Goal: Check status: Check status

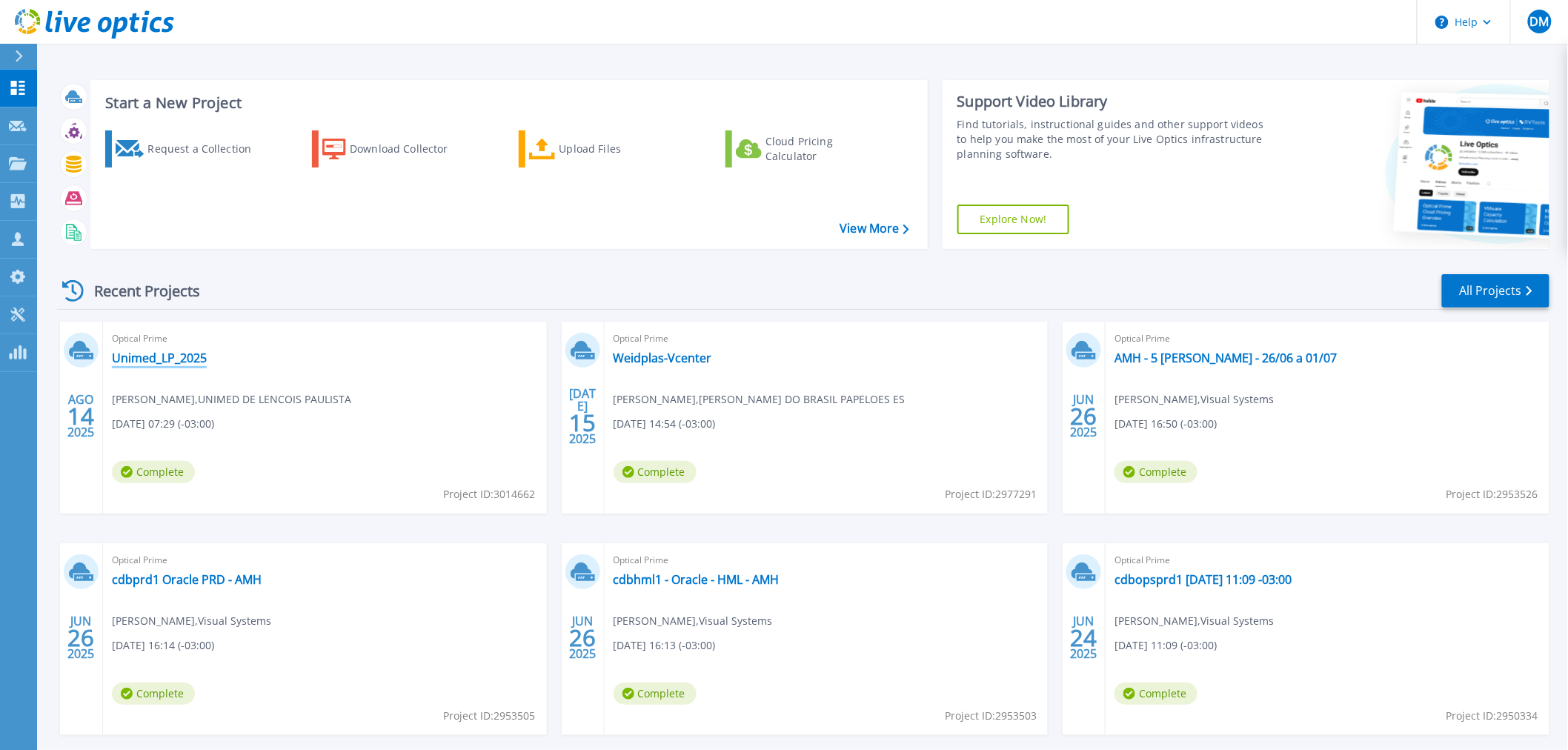
click at [139, 350] on link "Unimed_LP_2025" at bounding box center [158, 357] width 95 height 15
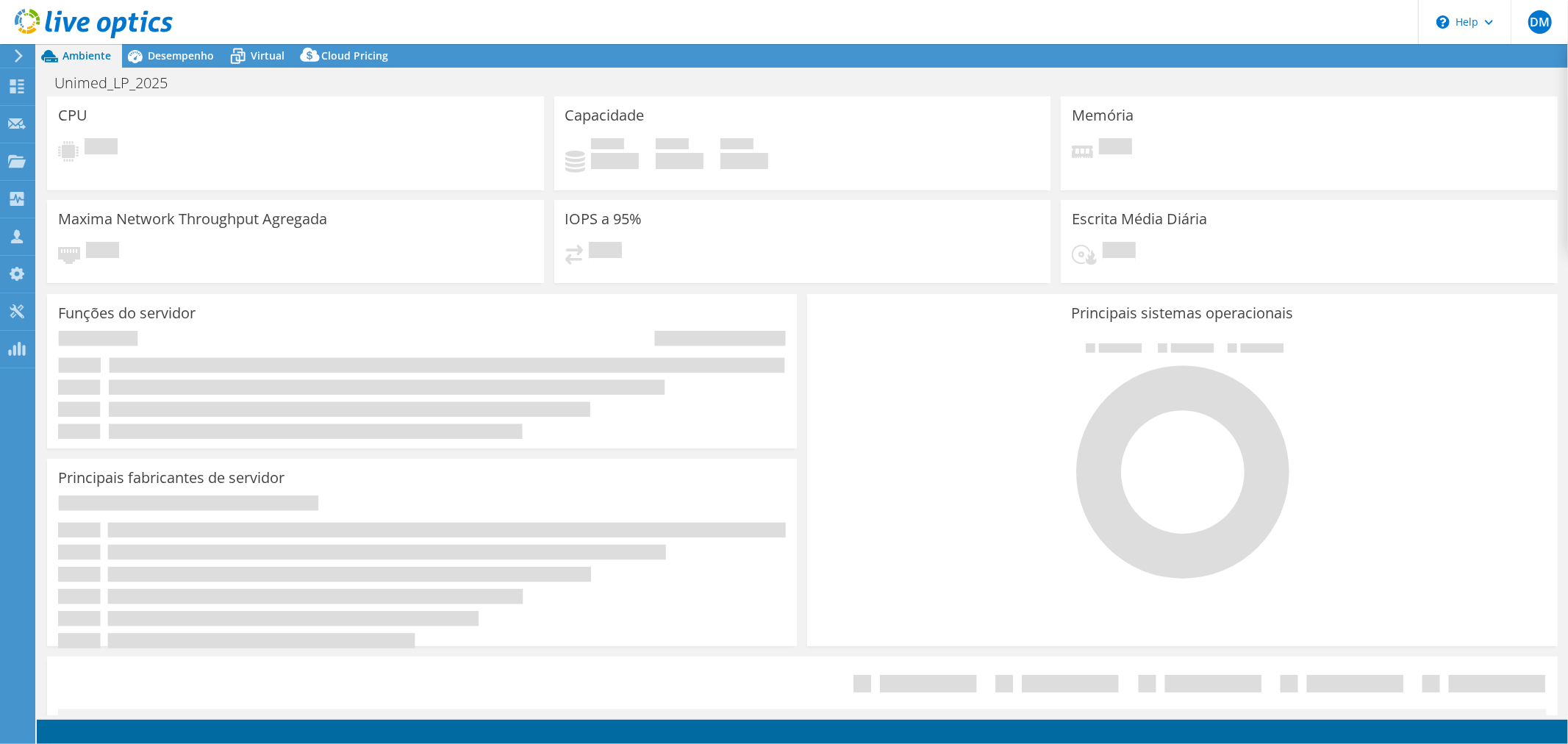
select select "USD"
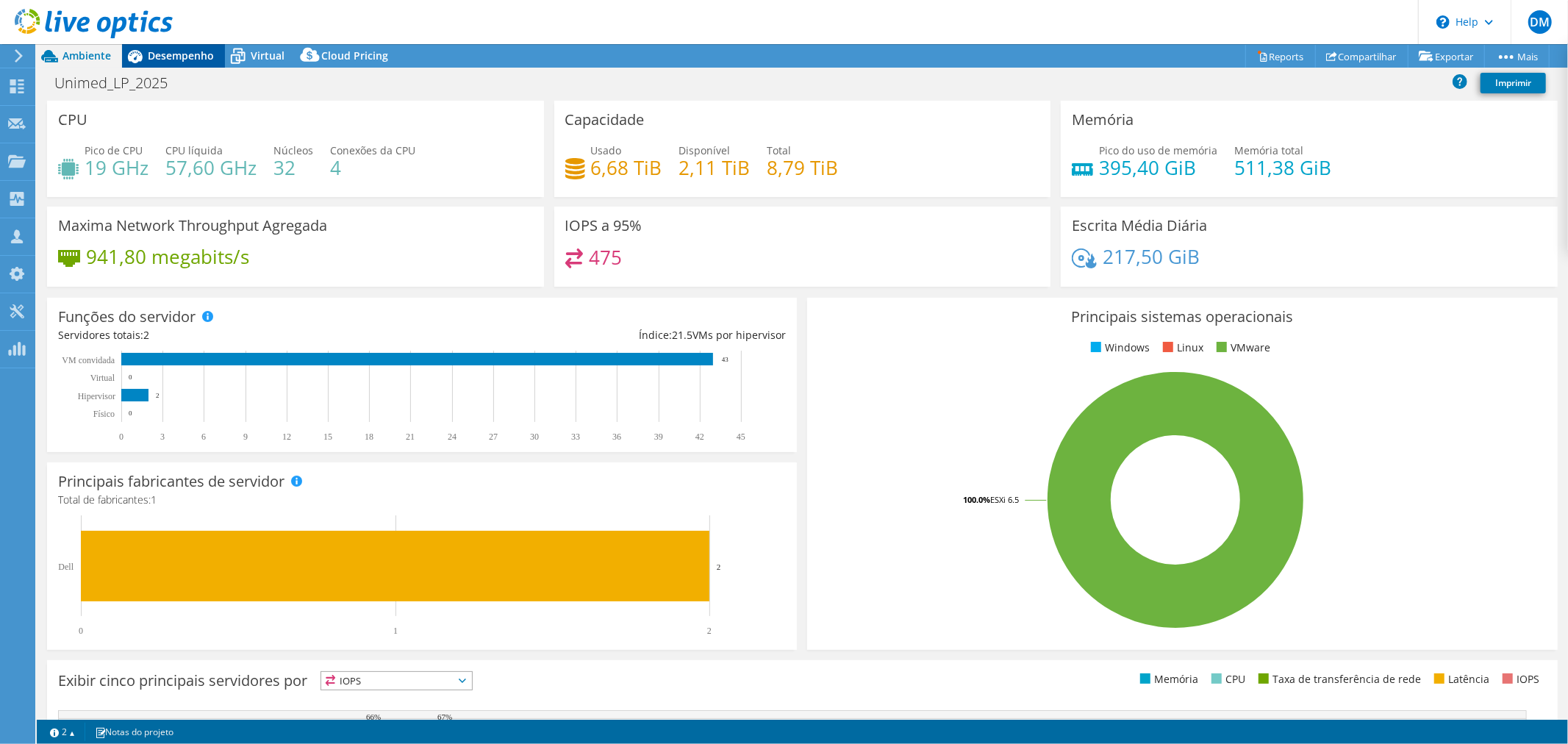
click at [194, 51] on span "Desempenho" at bounding box center [180, 55] width 66 height 14
